Goal: Book appointment/travel/reservation

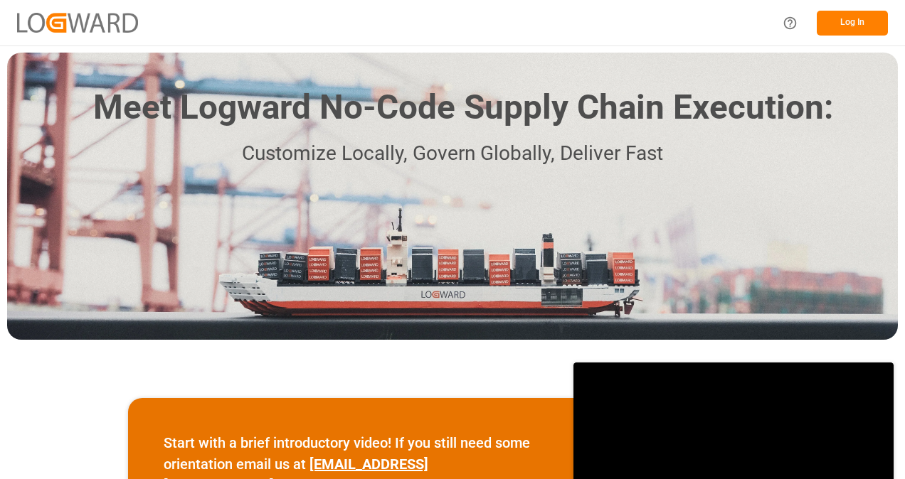
click at [845, 13] on button "Log In" at bounding box center [851, 23] width 71 height 25
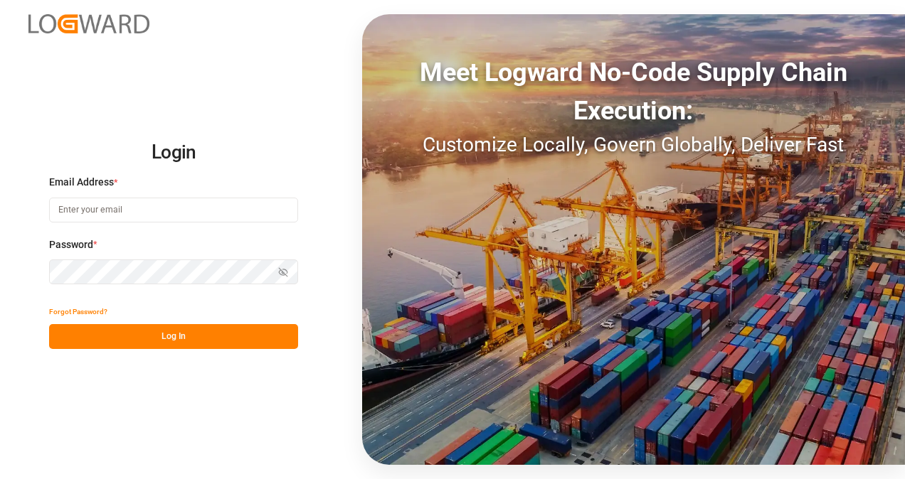
type input "[PERSON_NAME][EMAIL_ADDRESS][DOMAIN_NAME][PERSON_NAME]"
click at [230, 331] on button "Log In" at bounding box center [173, 336] width 249 height 25
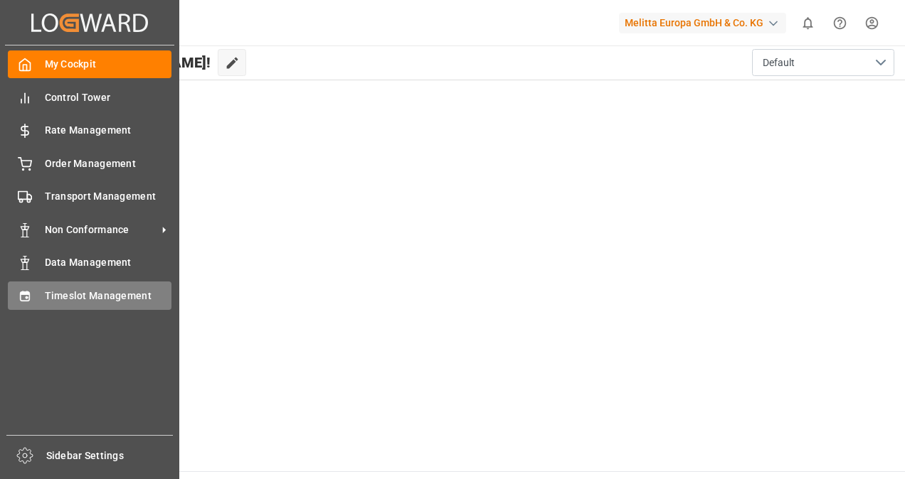
click at [106, 299] on span "Timeslot Management" at bounding box center [108, 296] width 127 height 15
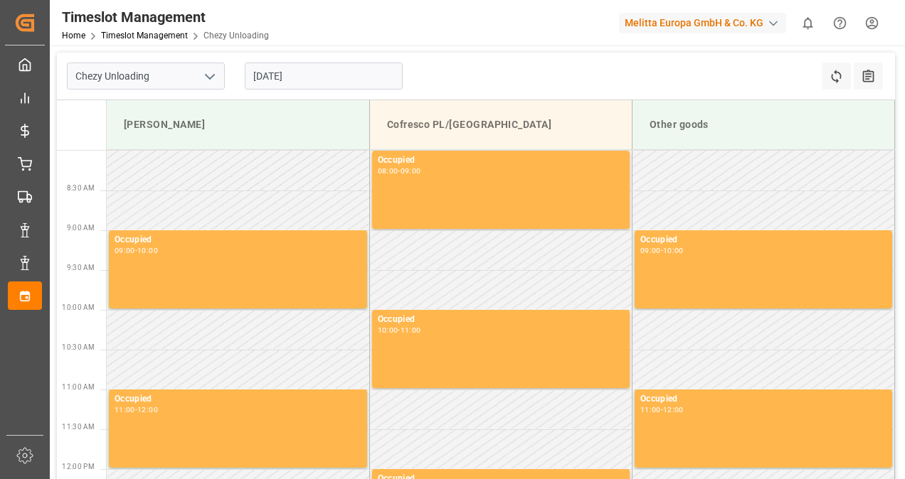
click at [287, 76] on input "[DATE]" at bounding box center [324, 76] width 158 height 27
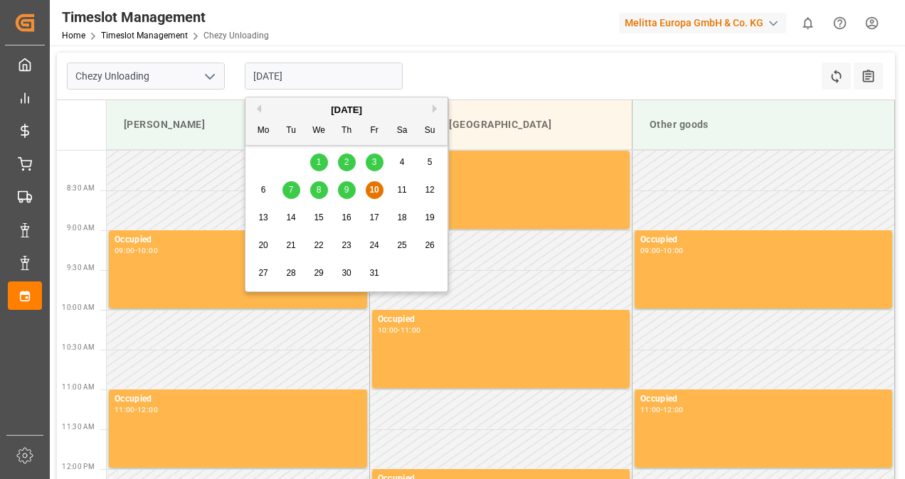
click at [292, 215] on span "14" at bounding box center [290, 218] width 9 height 10
type input "[DATE]"
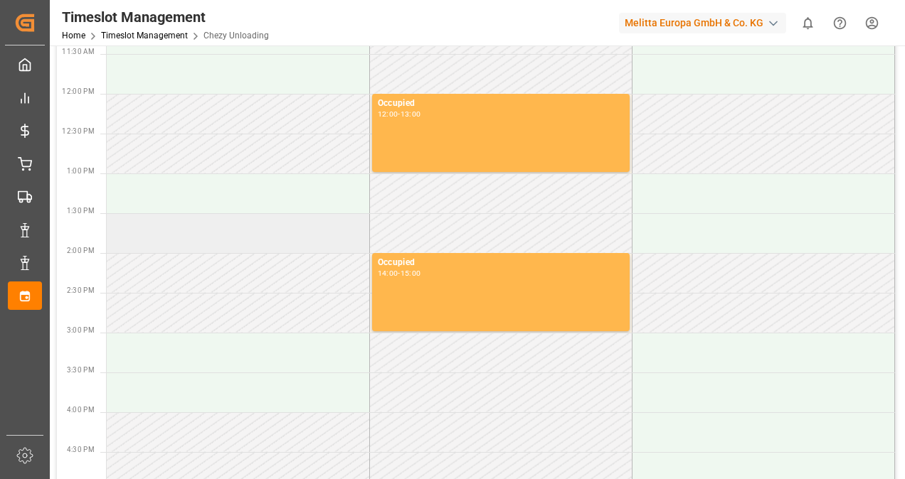
scroll to position [427, 0]
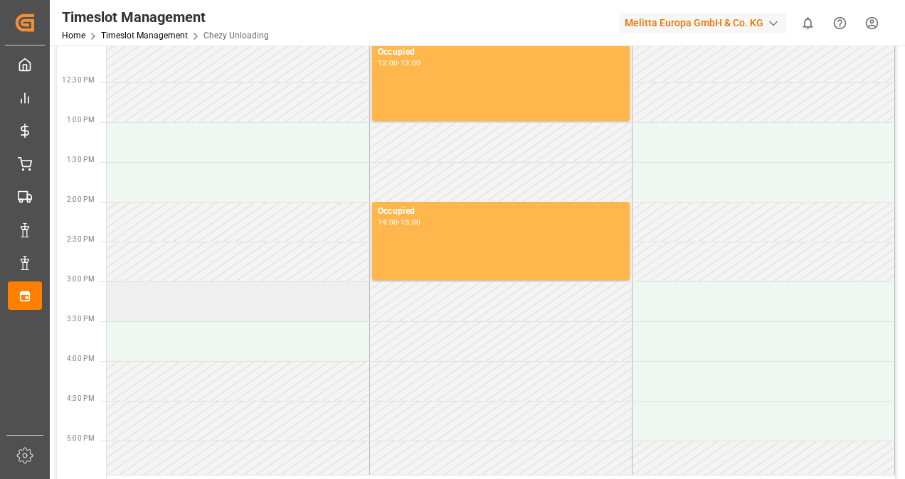
click at [286, 303] on td at bounding box center [238, 302] width 262 height 40
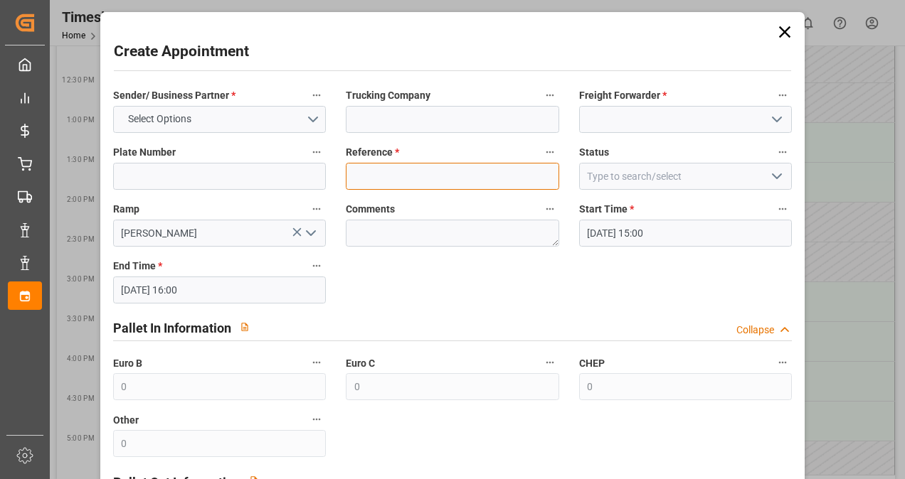
click at [363, 187] on input at bounding box center [452, 176] width 213 height 27
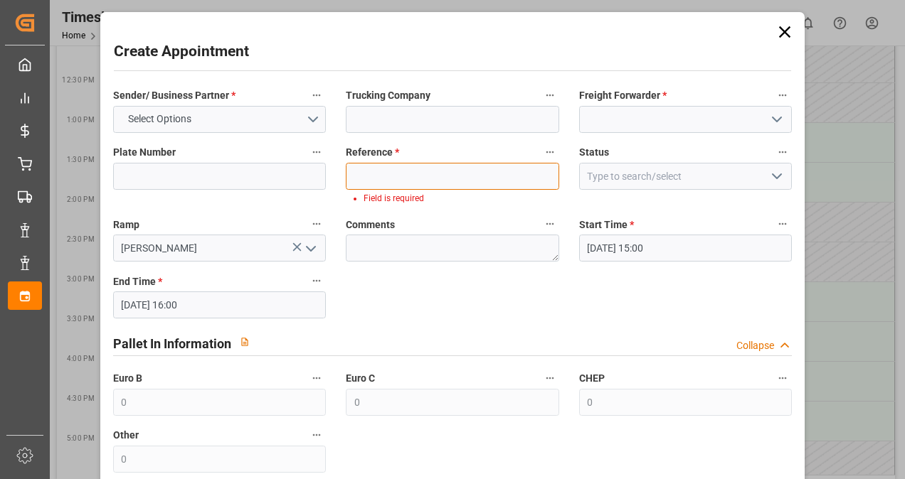
paste input "400053773"
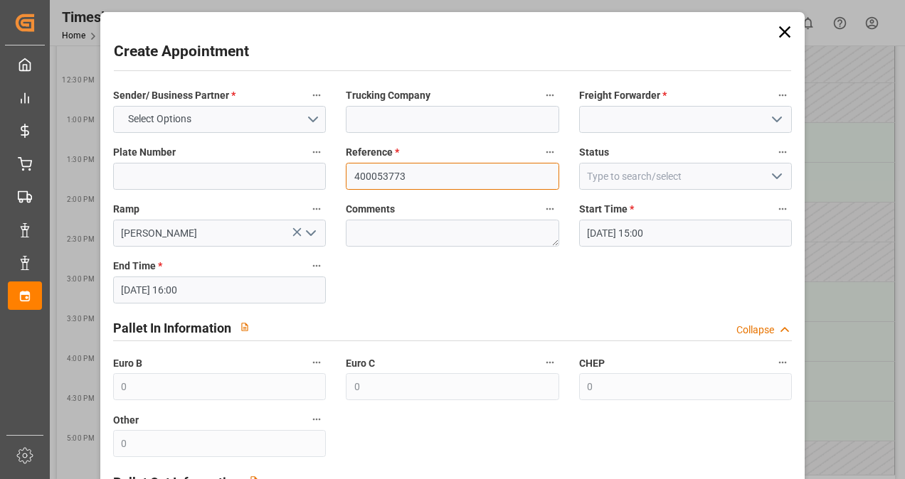
type input "400053773"
click at [425, 267] on div "Sender/ Business Partner * Select Options Trucking Company Freight Forwarder * …" at bounding box center [452, 377] width 699 height 592
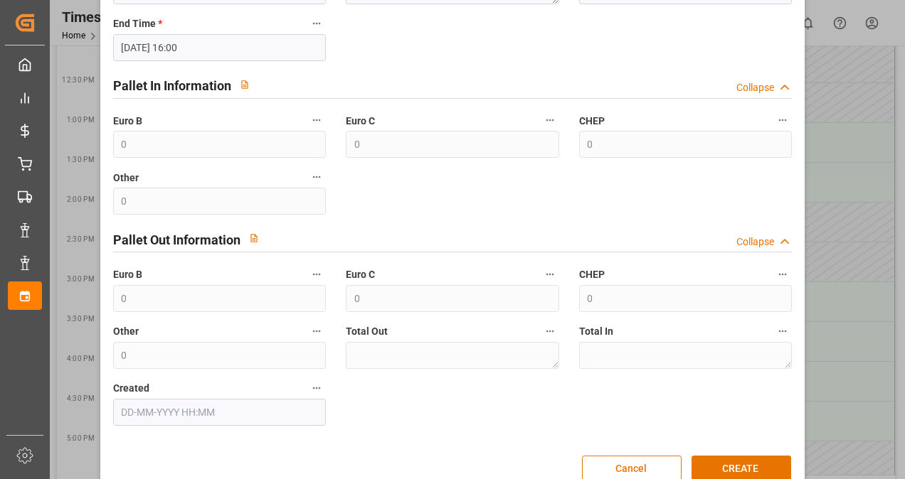
scroll to position [270, 0]
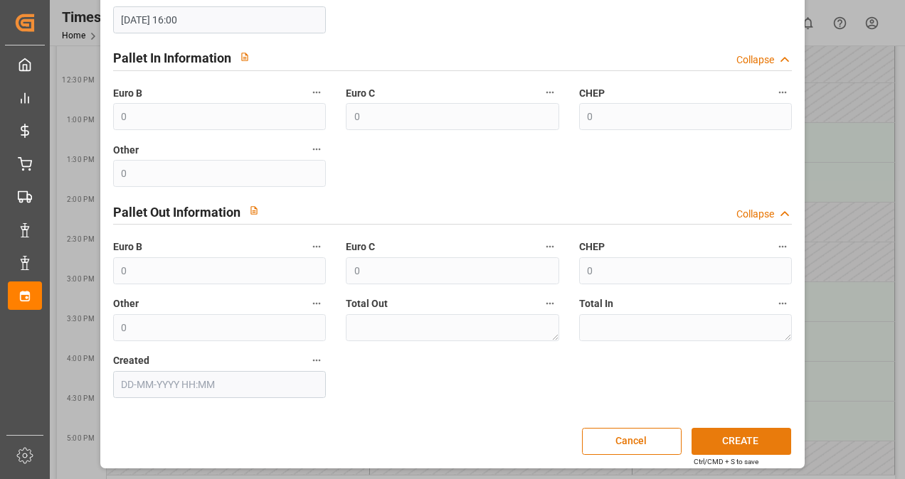
click at [748, 435] on button "CREATE" at bounding box center [741, 441] width 100 height 27
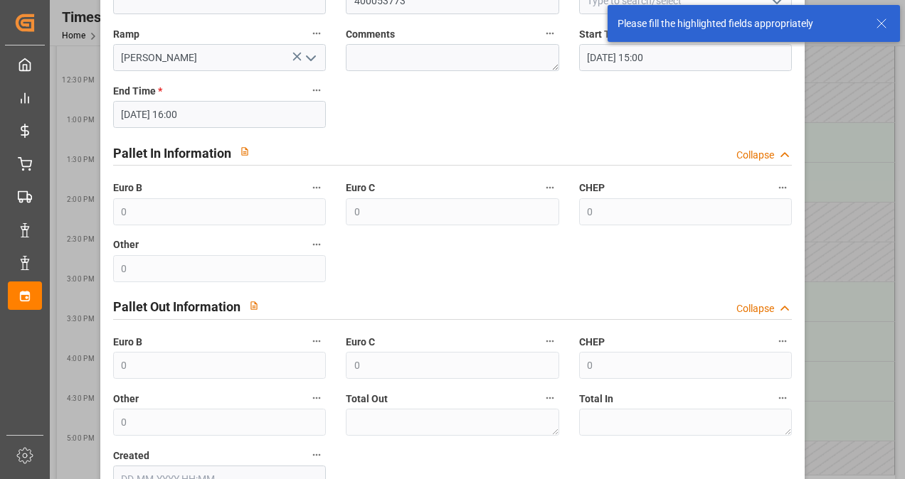
scroll to position [0, 0]
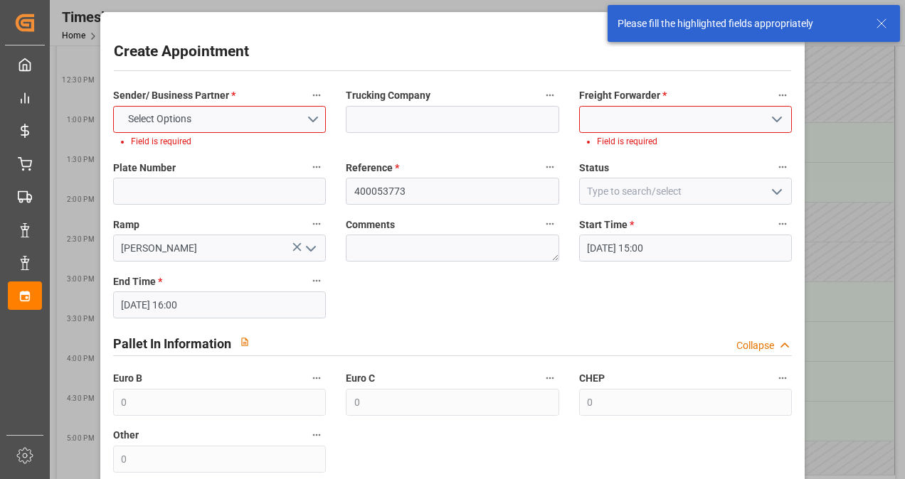
click at [631, 112] on input at bounding box center [685, 119] width 213 height 27
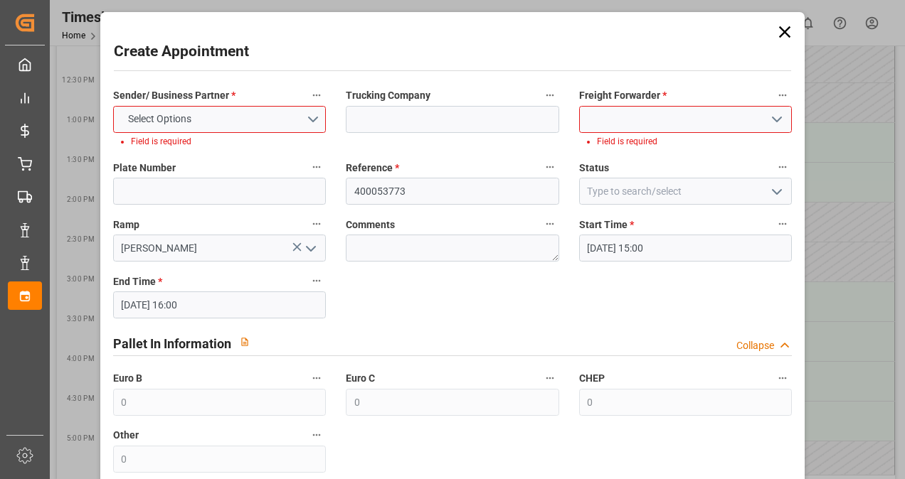
click at [775, 115] on icon "open menu" at bounding box center [776, 119] width 17 height 17
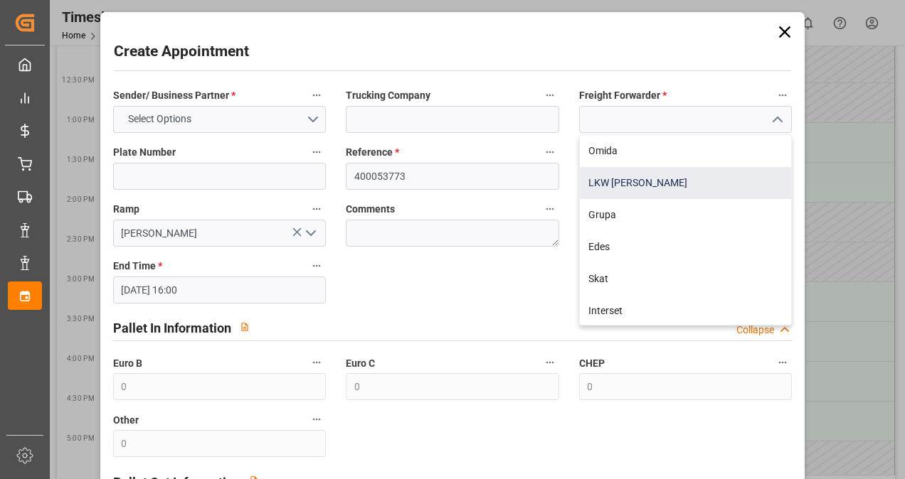
click at [660, 193] on div "LKW [PERSON_NAME]" at bounding box center [686, 183] width 212 height 32
type input "LKW [PERSON_NAME]"
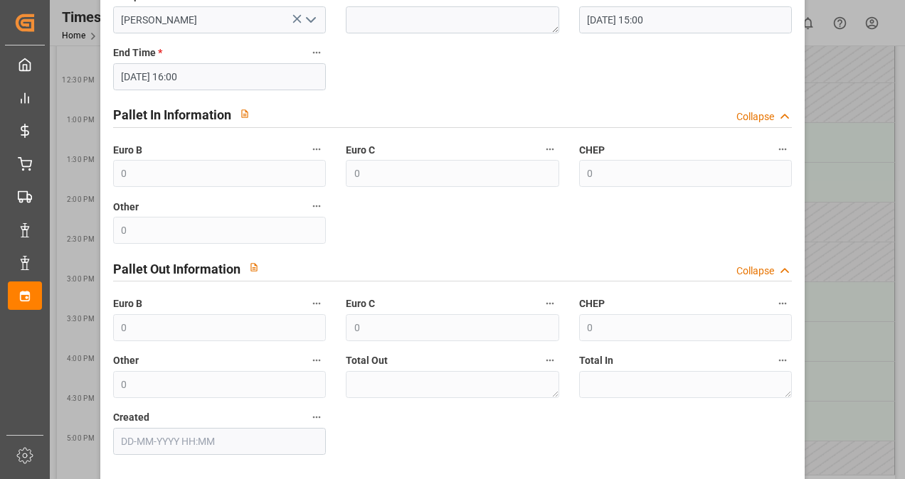
scroll to position [142, 0]
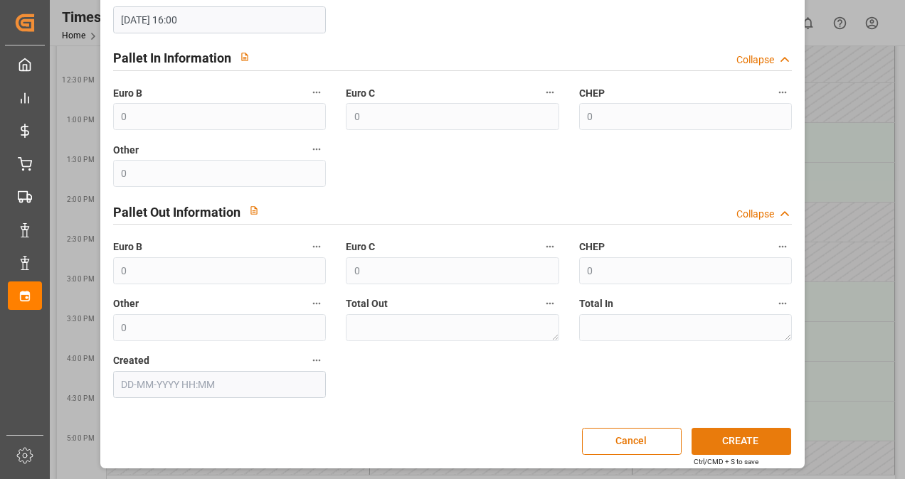
click at [744, 435] on button "CREATE" at bounding box center [741, 441] width 100 height 27
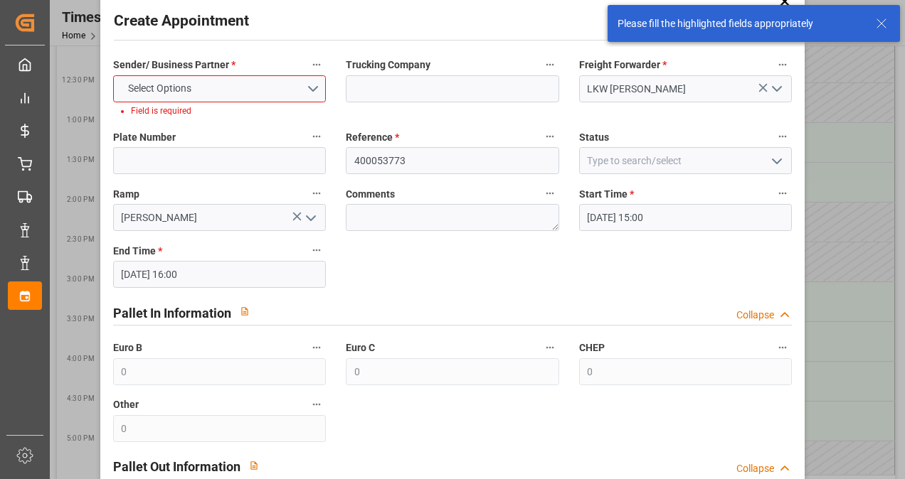
scroll to position [0, 0]
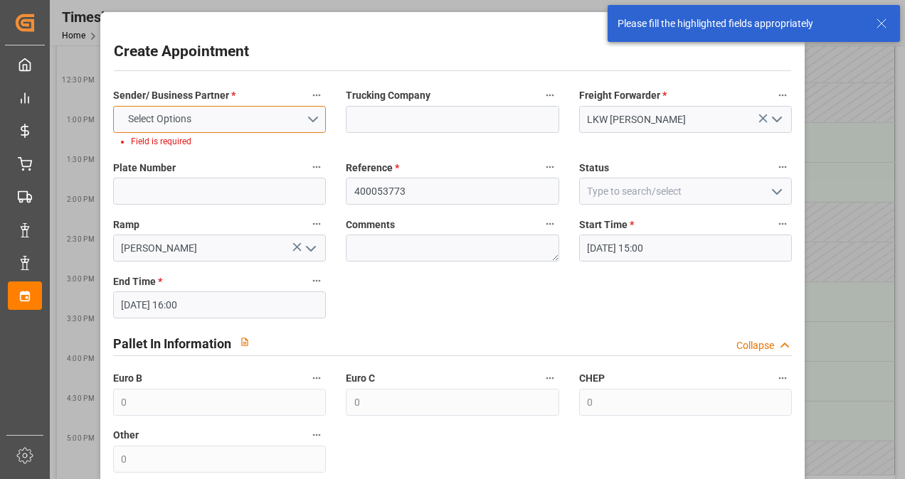
click at [239, 115] on button "Select Options" at bounding box center [219, 119] width 213 height 27
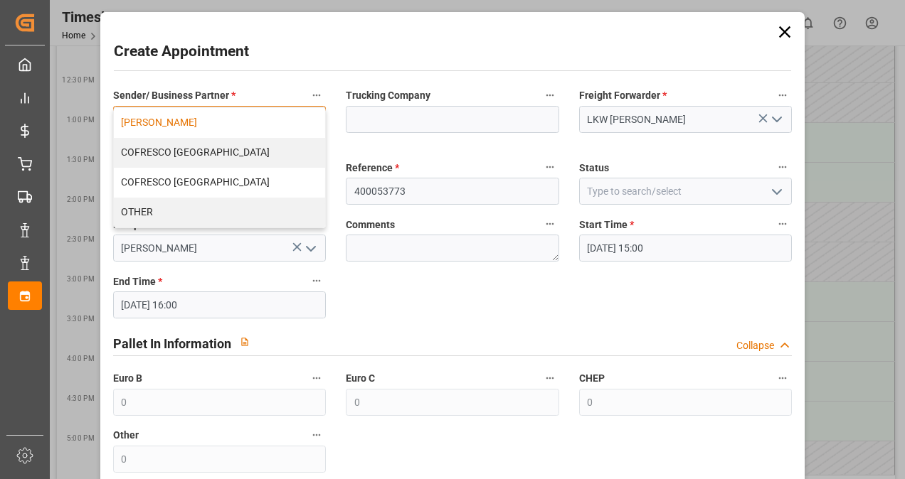
click at [185, 117] on div "[PERSON_NAME]" at bounding box center [220, 123] width 212 height 30
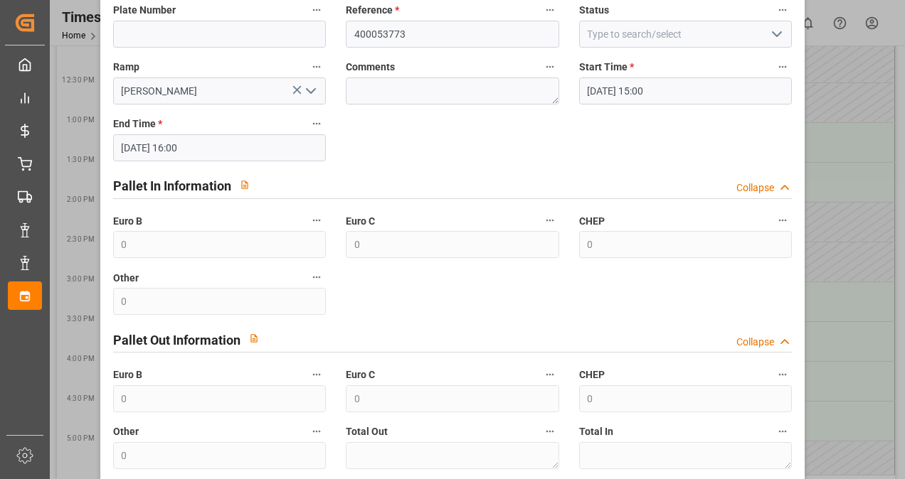
scroll to position [270, 0]
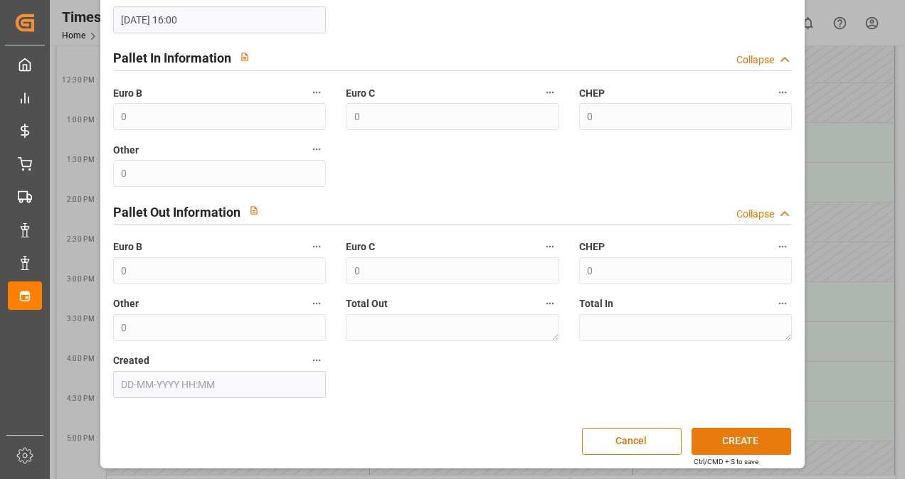
click at [747, 438] on button "CREATE" at bounding box center [741, 441] width 100 height 27
